Goal: Task Accomplishment & Management: Use online tool/utility

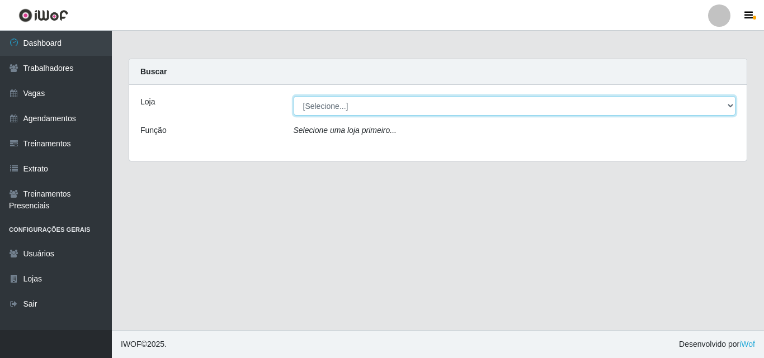
click at [726, 106] on select "[Selecione...] Bemais Supermercados - B5 Anatólia" at bounding box center [515, 106] width 442 height 20
select select "405"
click at [294, 96] on select "[Selecione...] Bemais Supermercados - B5 Anatólia" at bounding box center [515, 106] width 442 height 20
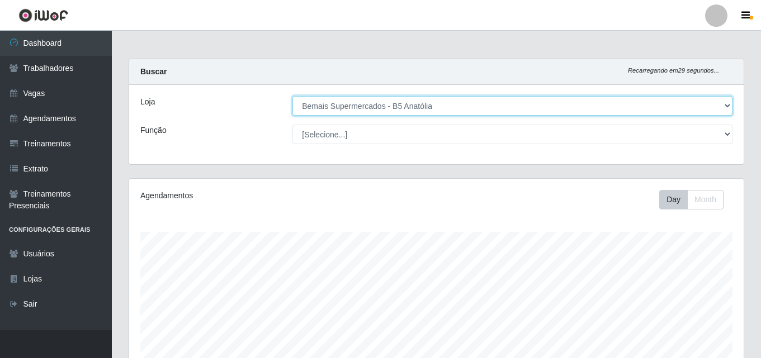
scroll to position [232, 614]
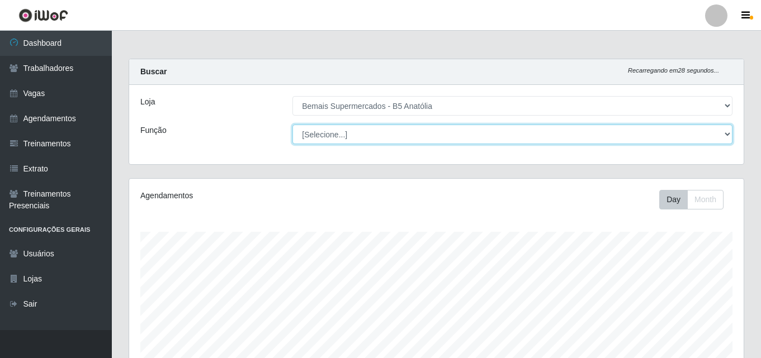
drag, startPoint x: 727, startPoint y: 135, endPoint x: 710, endPoint y: 143, distance: 19.0
click at [727, 135] on select "[Selecione...] ASG ASG + ASG ++ Auxiliar de Estacionamento Auxiliar de Estacion…" at bounding box center [512, 135] width 440 height 20
select select "82"
click at [292, 125] on select "[Selecione...] ASG ASG + ASG ++ Auxiliar de Estacionamento Auxiliar de Estacion…" at bounding box center [512, 135] width 440 height 20
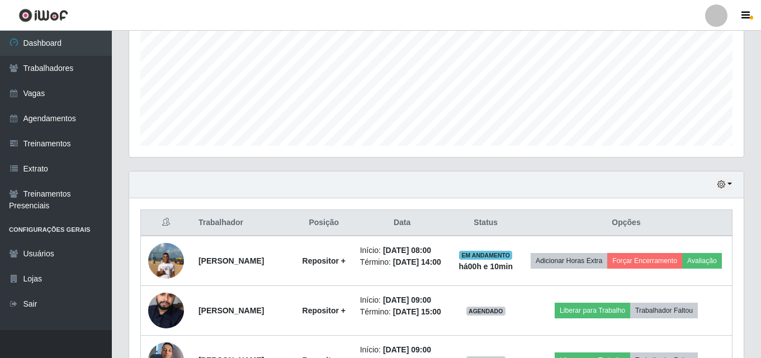
scroll to position [254, 0]
click at [726, 185] on button "button" at bounding box center [725, 184] width 16 height 13
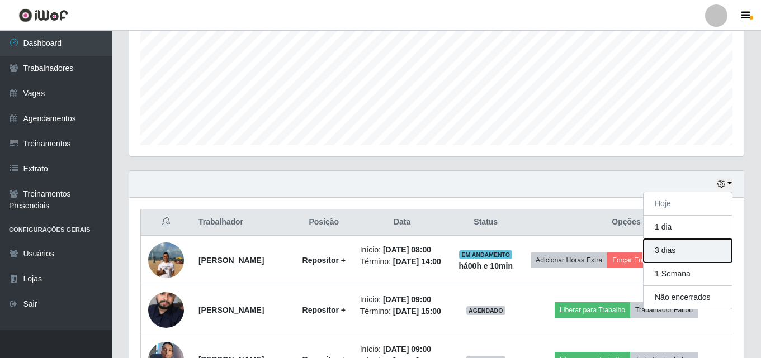
click at [679, 252] on button "3 dias" at bounding box center [688, 250] width 88 height 23
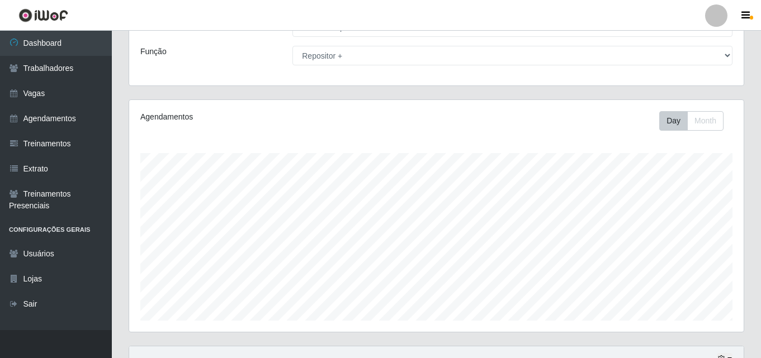
scroll to position [0, 0]
